Goal: Check status: Check status

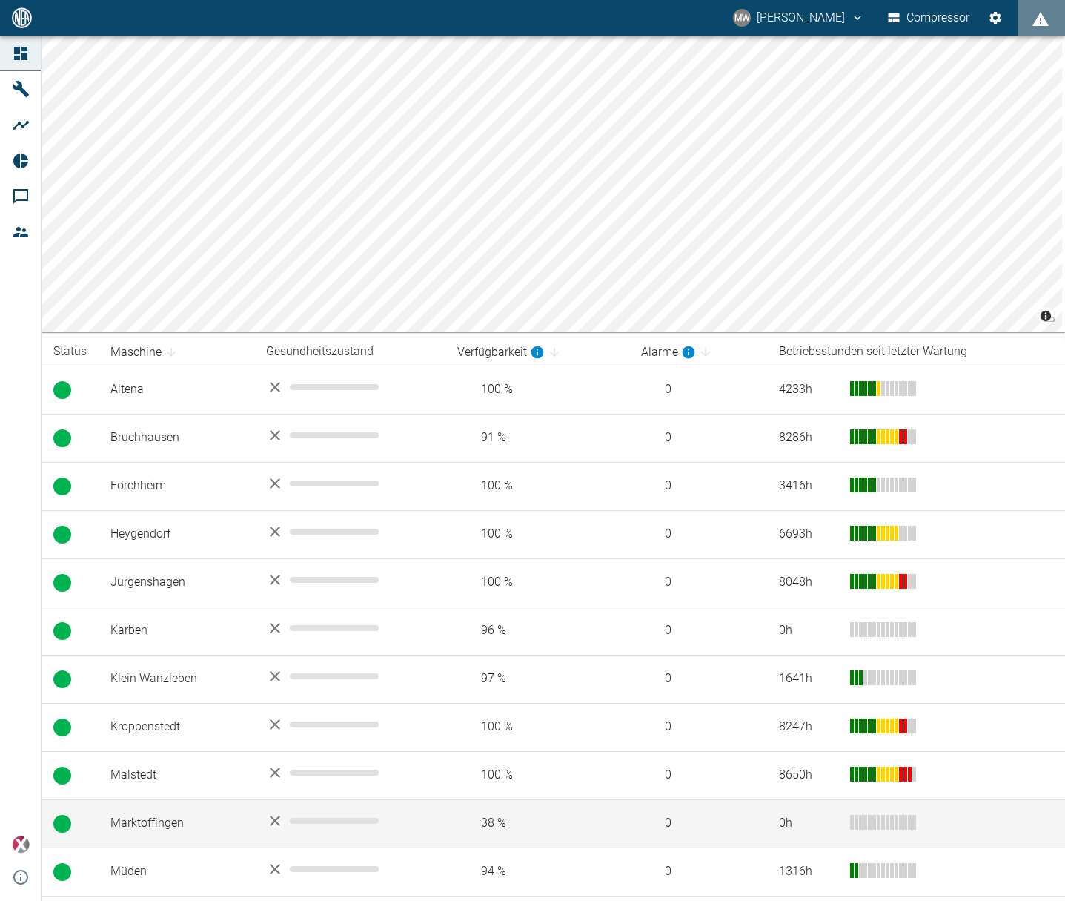
click at [127, 818] on td "Marktoffingen" at bounding box center [177, 823] width 156 height 48
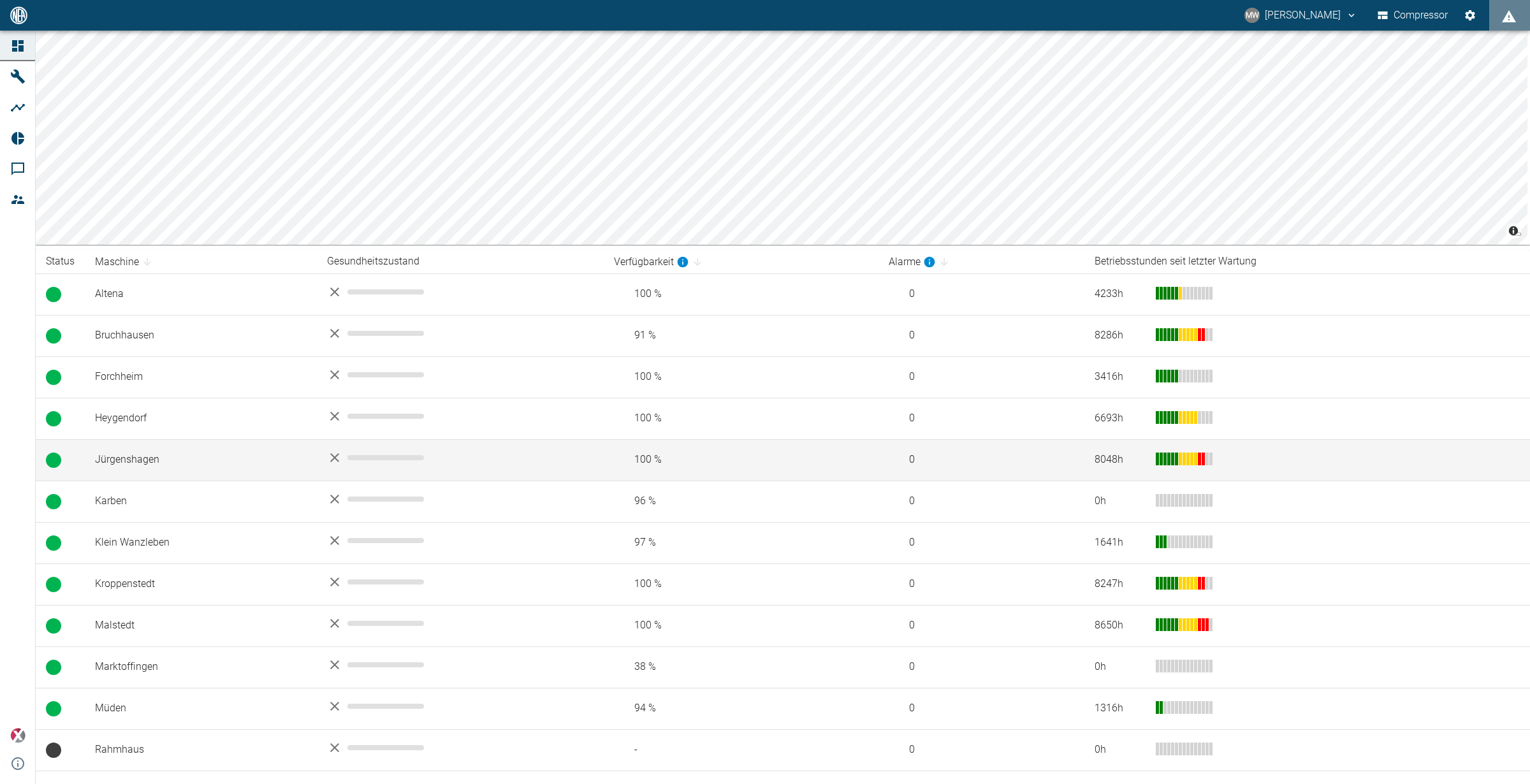
scroll to position [114, 0]
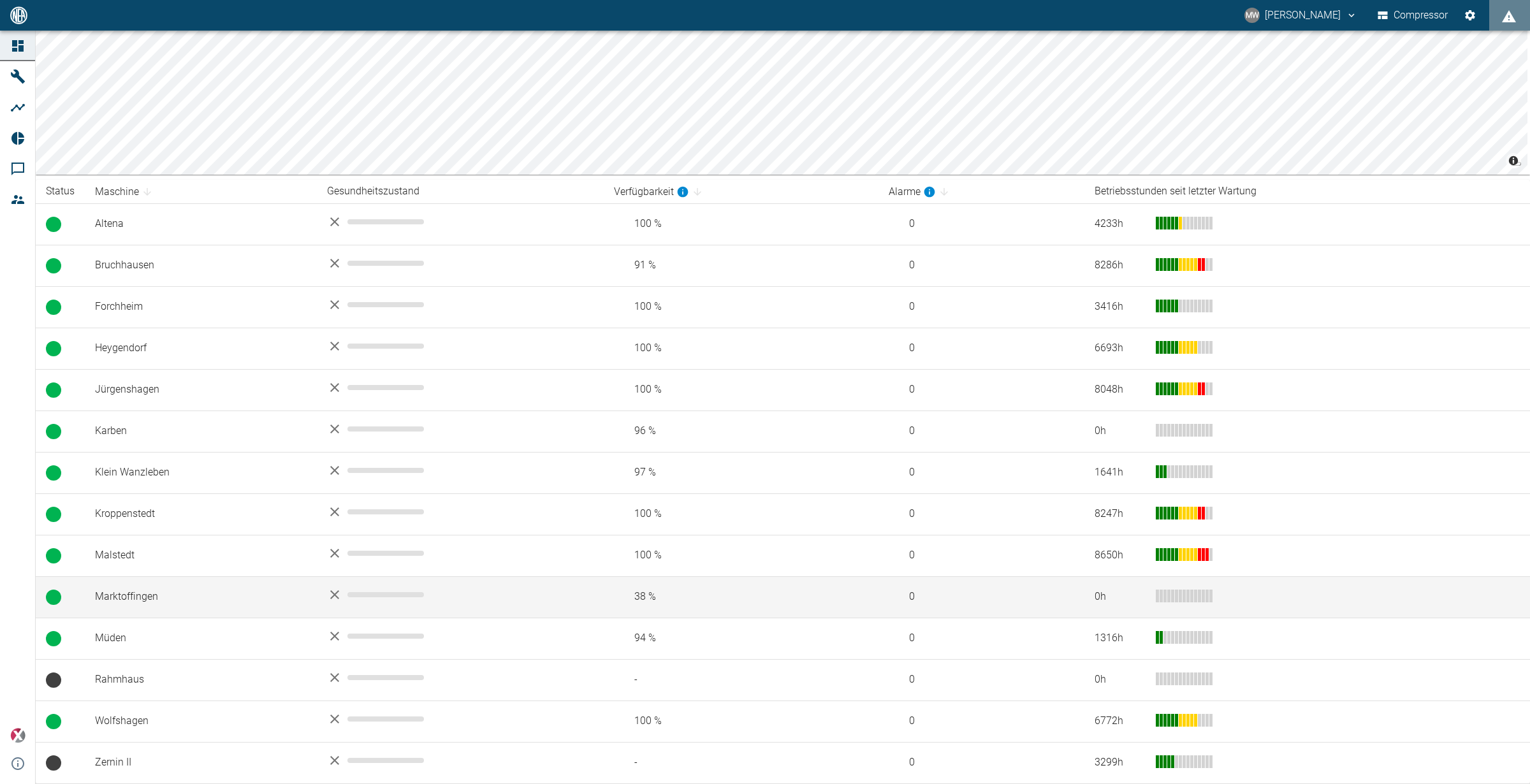
click at [134, 599] on td "Marktoffingen" at bounding box center [201, 597] width 232 height 41
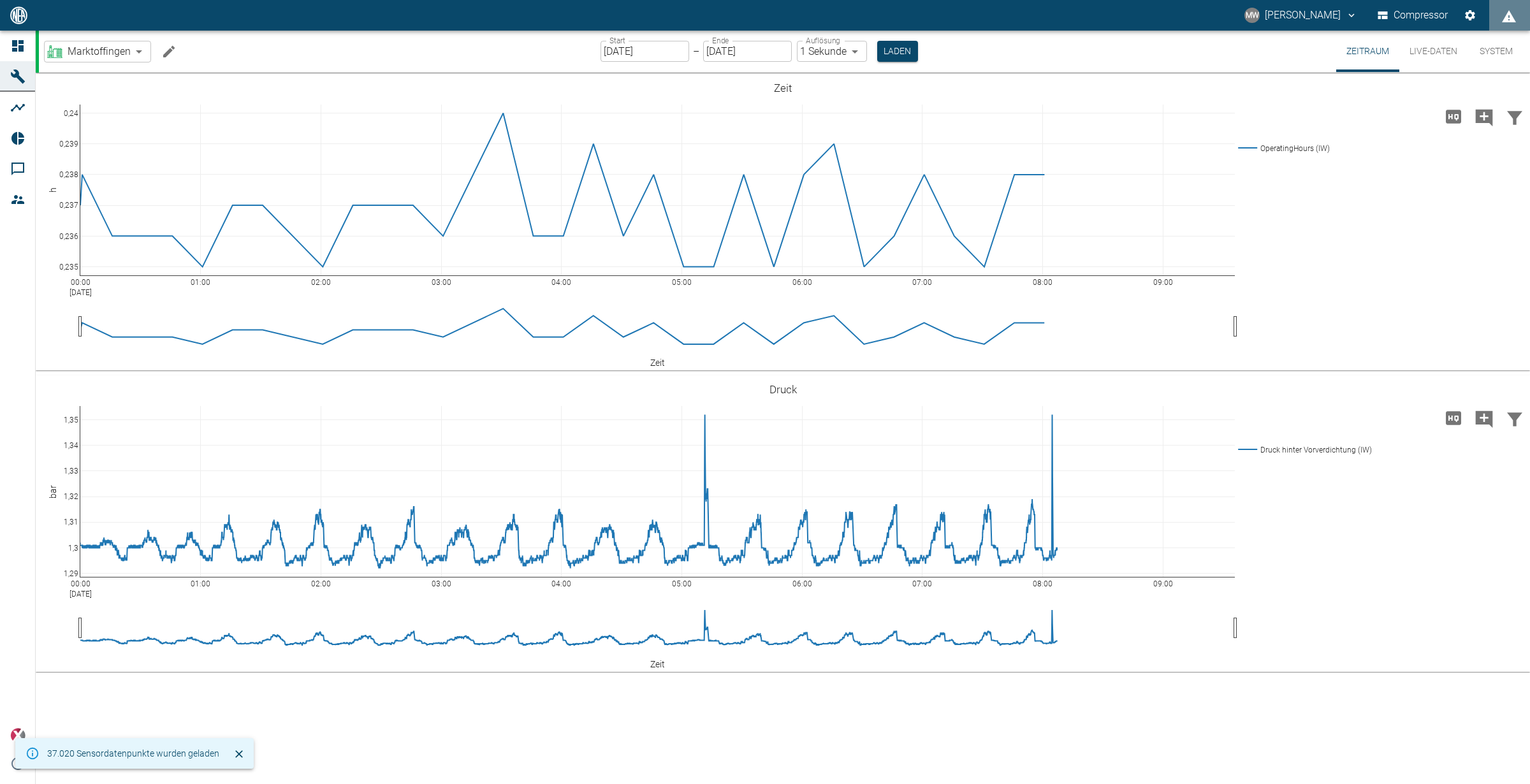
click at [664, 46] on input "[DATE]" at bounding box center [644, 51] width 89 height 21
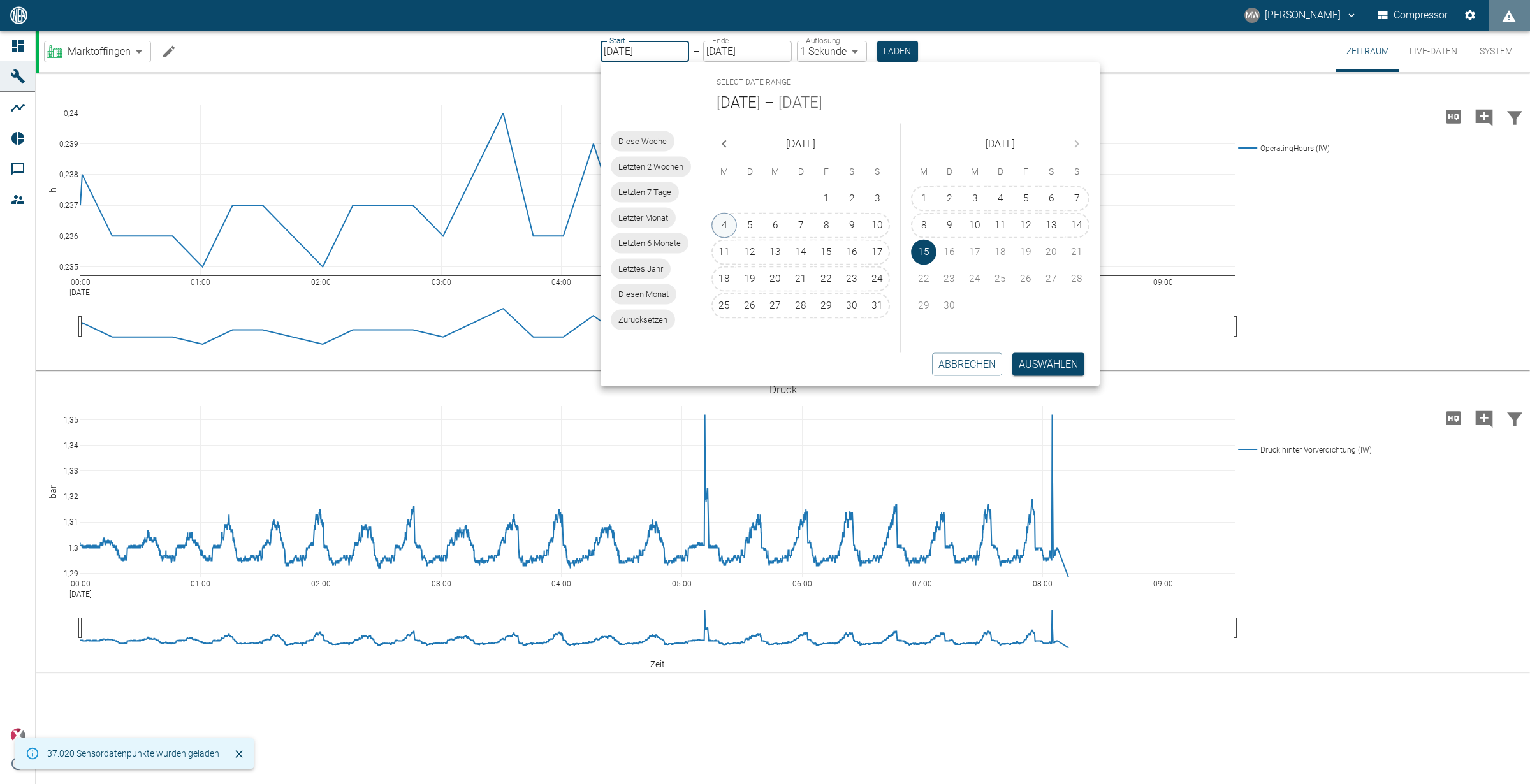
click at [728, 224] on button "4" at bounding box center [724, 226] width 26 height 26
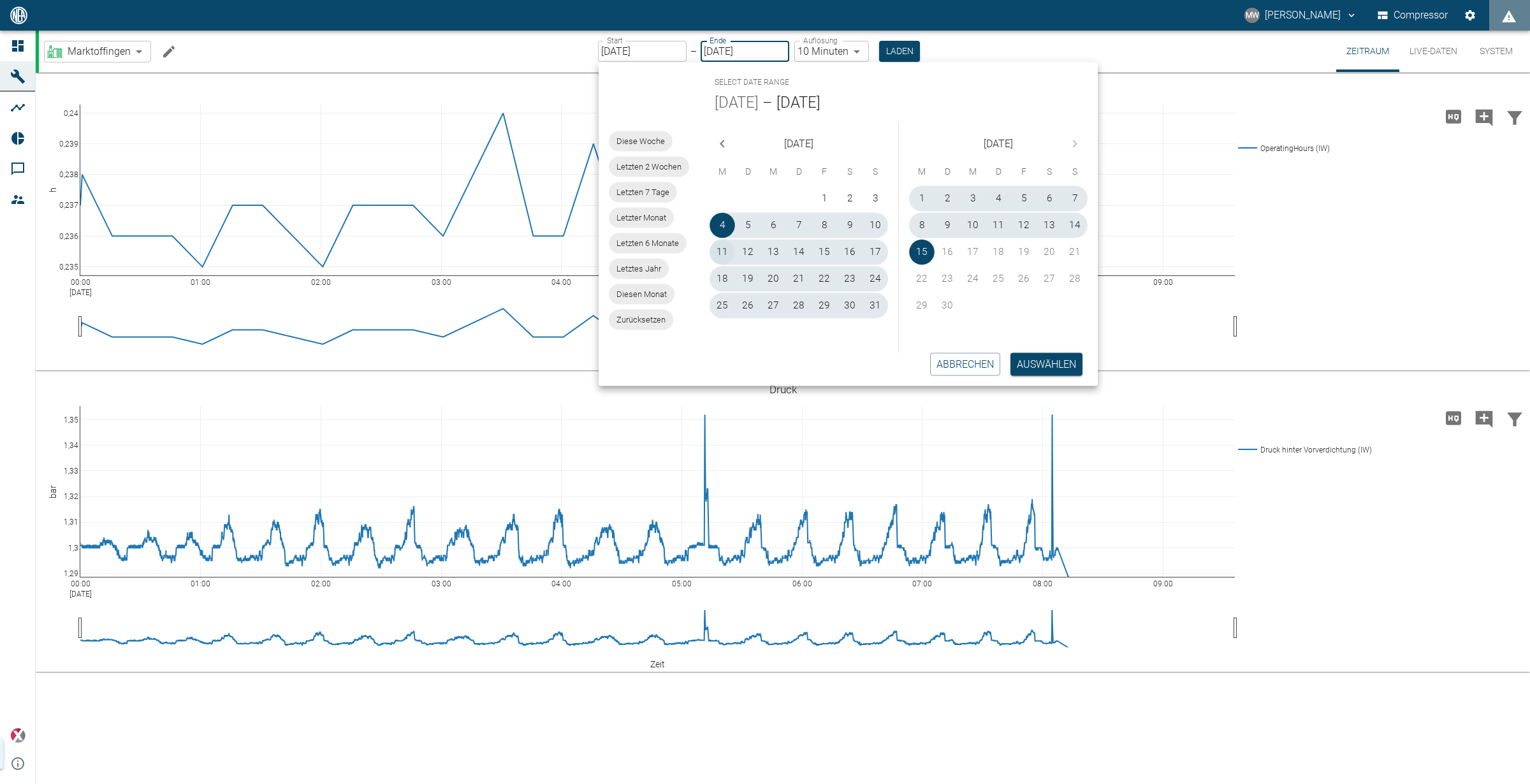
type input "04.08.2025"
type input "10min"
click at [1046, 365] on button "Auswählen" at bounding box center [1047, 364] width 72 height 23
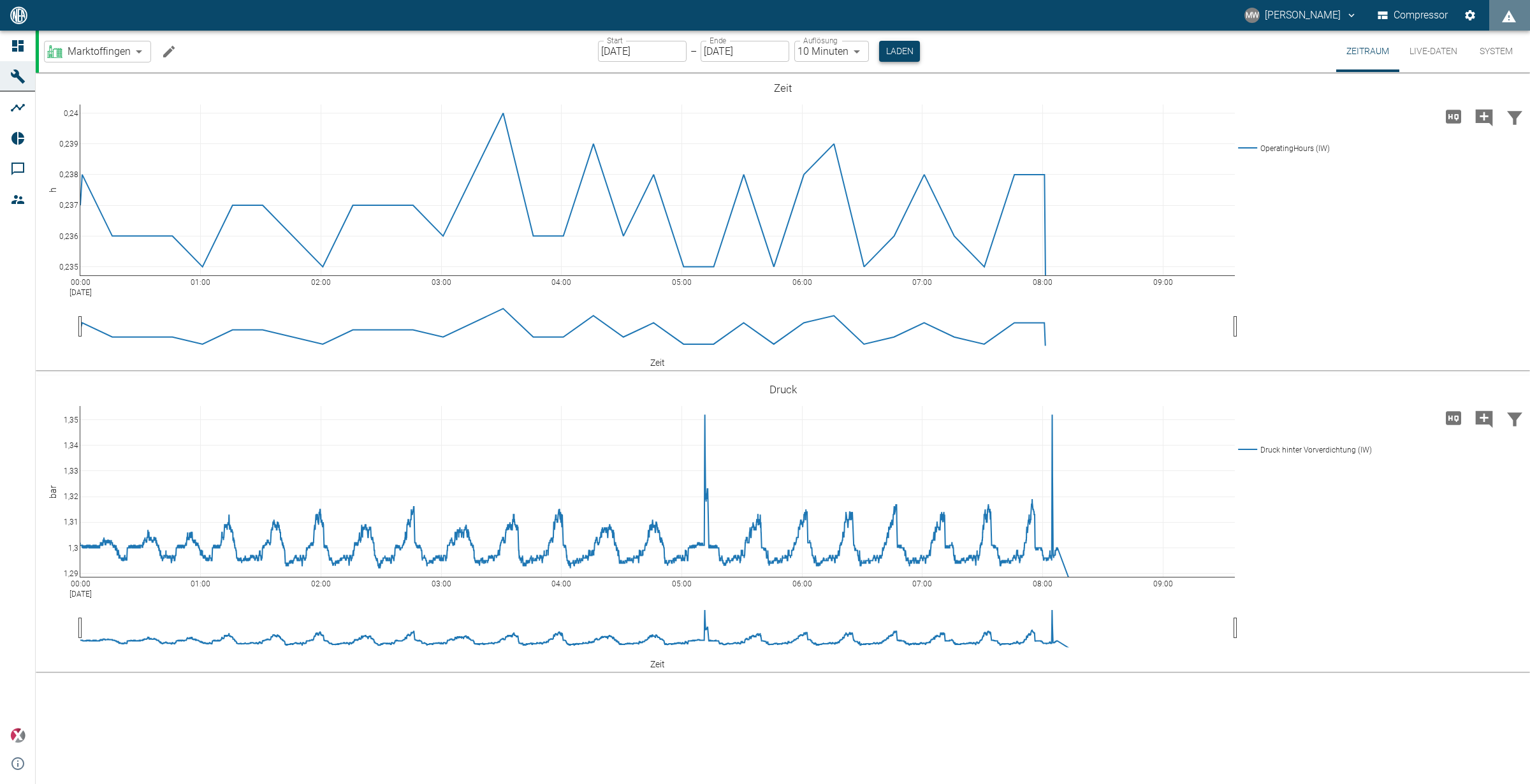
click at [910, 48] on button "Laden" at bounding box center [899, 51] width 40 height 21
